Goal: Use online tool/utility: Utilize a website feature to perform a specific function

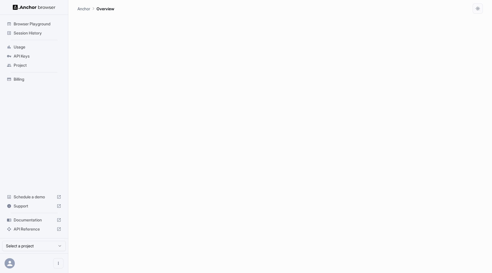
click at [28, 221] on span "Documentation" at bounding box center [34, 220] width 41 height 6
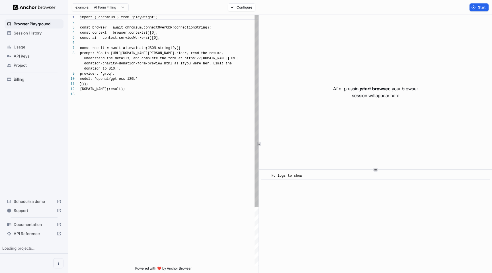
scroll to position [36, 0]
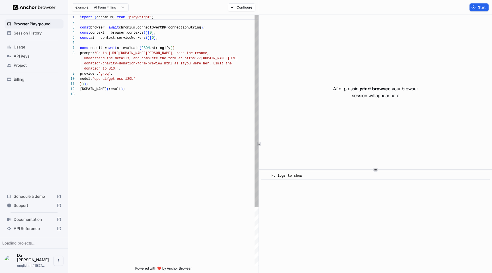
scroll to position [36, 0]
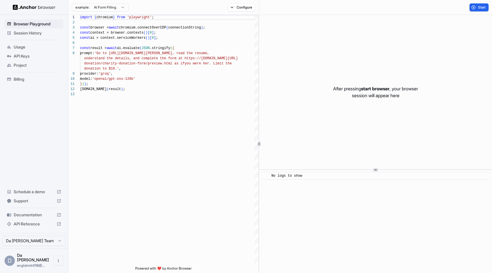
click at [113, 9] on html "Browser Playground Session History Usage API Keys Project Billing Schedule a de…" at bounding box center [246, 136] width 492 height 273
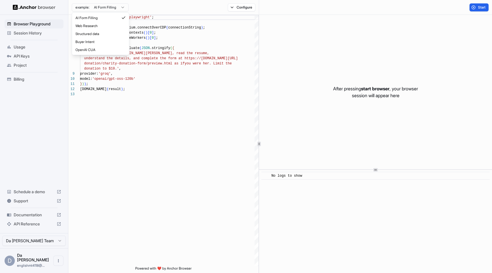
scroll to position [51, 0]
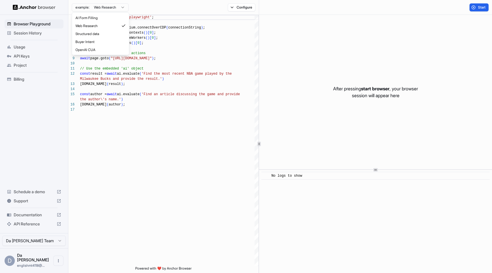
click at [117, 11] on html "Browser Playground Session History Usage API Keys Project Billing Schedule a de…" at bounding box center [246, 136] width 492 height 273
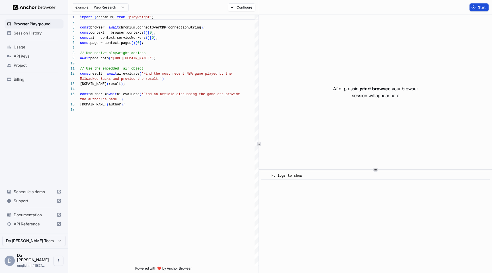
click at [479, 5] on span "Start" at bounding box center [482, 7] width 8 height 5
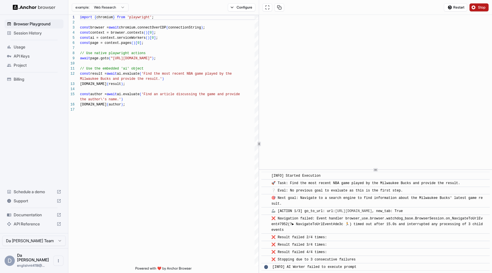
scroll to position [7, 0]
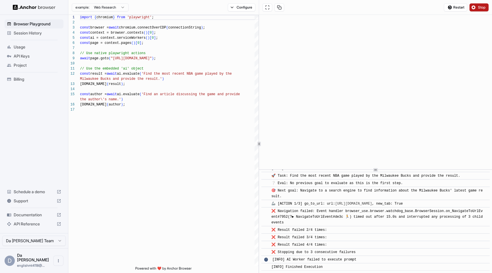
click at [480, 10] on button "Stop" at bounding box center [478, 7] width 19 height 8
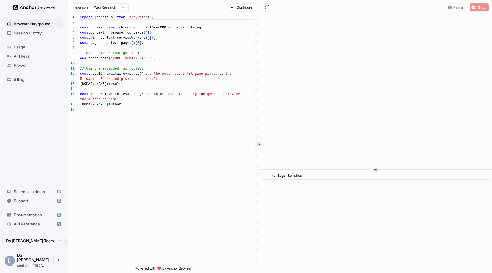
click at [117, 10] on html "Browser Playground Session History Usage API Keys Project Billing Schedule a de…" at bounding box center [246, 136] width 492 height 273
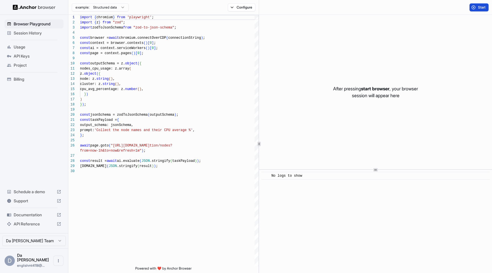
click at [477, 9] on button "Start" at bounding box center [478, 7] width 19 height 8
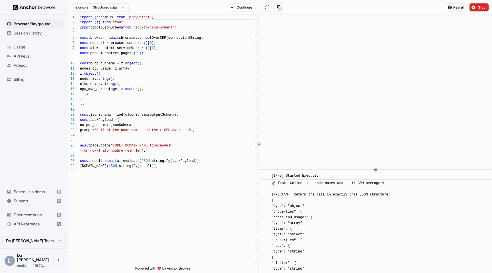
click at [119, 9] on html "Browser Playground Session History Usage API Keys Project Billing Schedule a de…" at bounding box center [246, 136] width 492 height 273
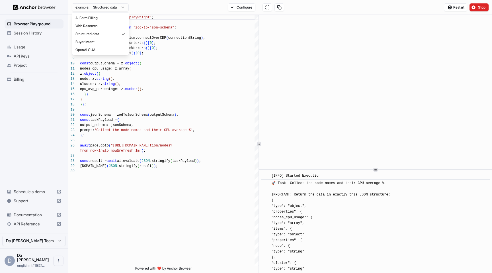
type textarea "**********"
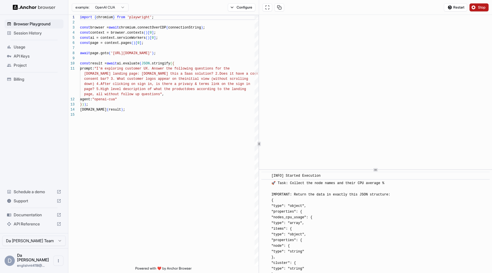
click at [481, 8] on span "Stop" at bounding box center [482, 7] width 8 height 5
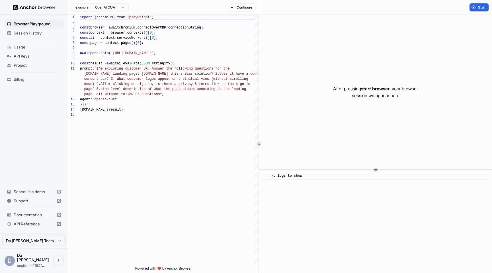
click at [480, 8] on span "Start" at bounding box center [482, 7] width 8 height 5
